Goal: Task Accomplishment & Management: Manage account settings

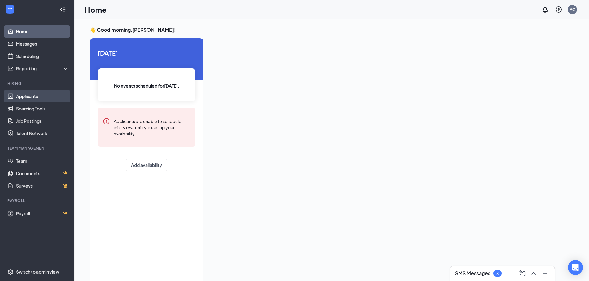
click at [29, 93] on link "Applicants" at bounding box center [42, 96] width 53 height 12
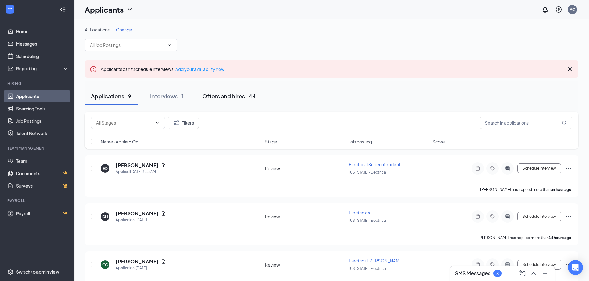
click at [229, 94] on div "Offers and hires · 44" at bounding box center [229, 96] width 54 height 8
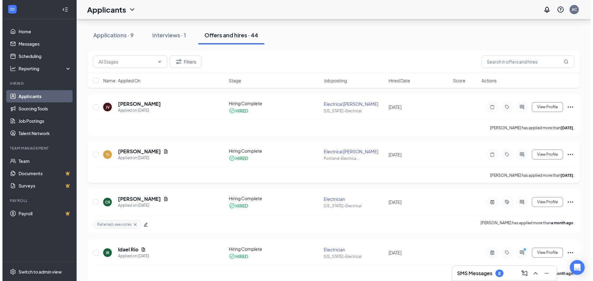
scroll to position [62, 0]
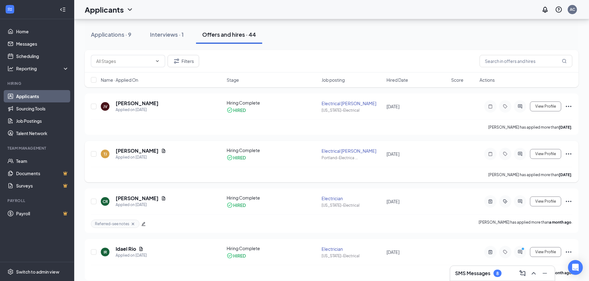
drag, startPoint x: 512, startPoint y: 171, endPoint x: 469, endPoint y: 165, distance: 42.7
click at [511, 171] on div "[PERSON_NAME] has applied more than [DATE] ." at bounding box center [331, 174] width 481 height 15
click at [265, 163] on div "[PERSON_NAME] [PERSON_NAME] Applied on [DATE] Hiring Complete HIRED Electrical …" at bounding box center [331, 157] width 481 height 20
click at [133, 150] on h5 "[PERSON_NAME]" at bounding box center [137, 151] width 43 height 7
